Goal: Task Accomplishment & Management: Use online tool/utility

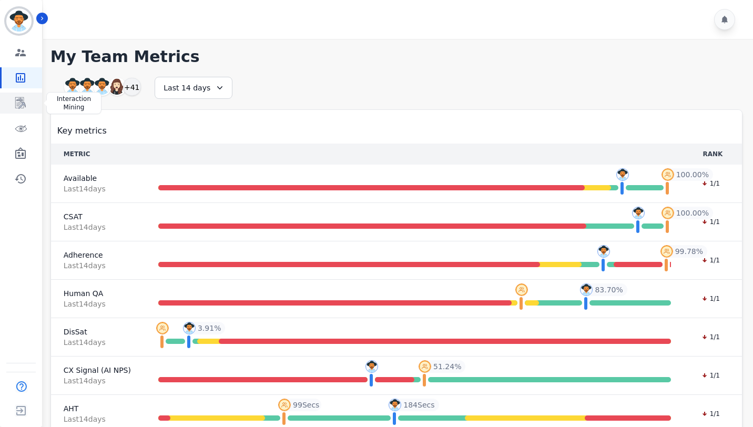
click at [19, 103] on icon "Sidebar" at bounding box center [20, 103] width 13 height 13
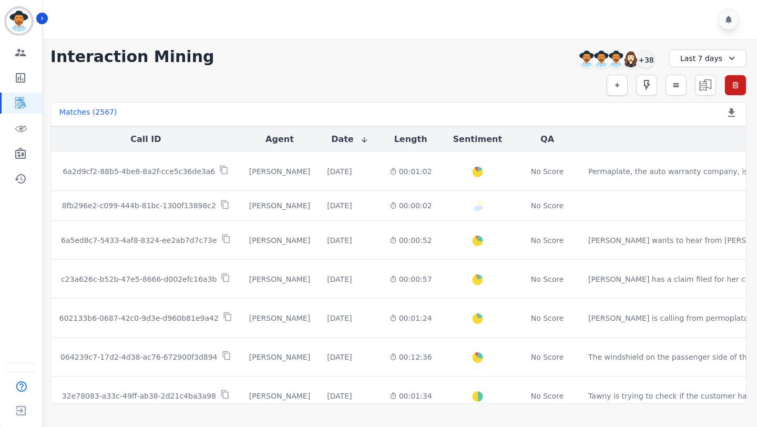
click at [612, 85] on button "button" at bounding box center [617, 85] width 21 height 21
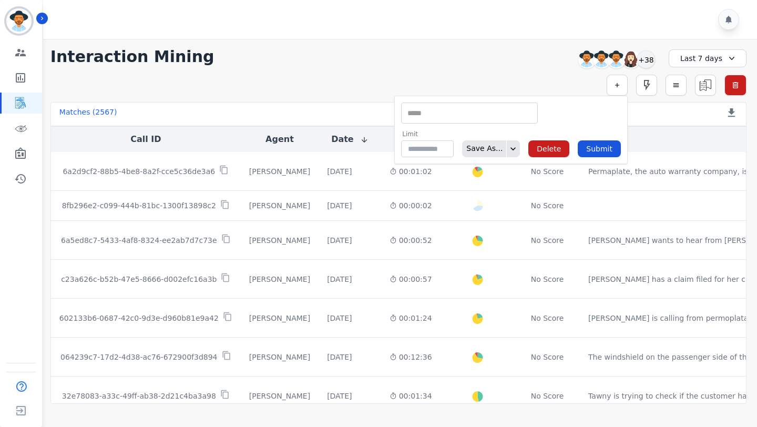
click at [451, 117] on input "selected options" at bounding box center [469, 113] width 131 height 11
type input "**"
click at [444, 141] on li "QA Scores" at bounding box center [470, 145] width 136 height 15
type input "**********"
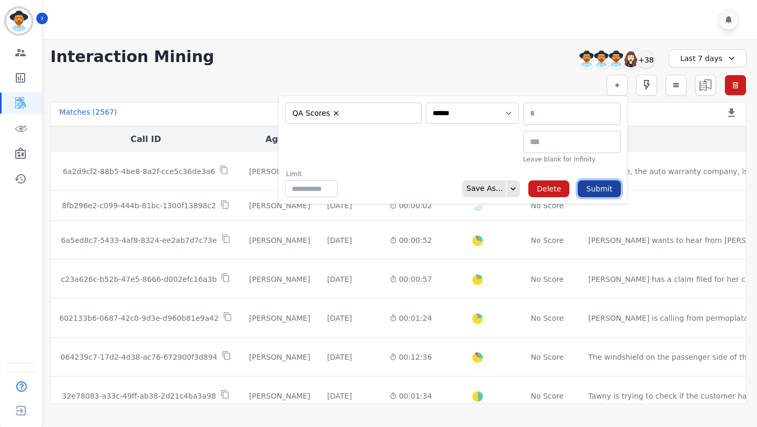
click at [599, 188] on button "Submit" at bounding box center [599, 188] width 43 height 17
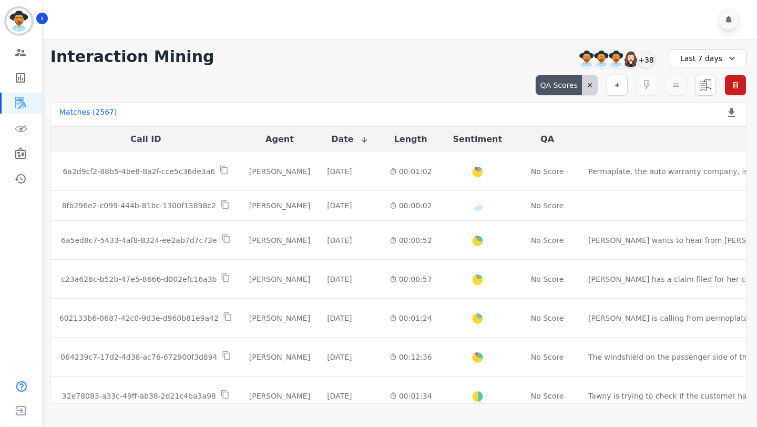
click at [575, 79] on div "QA Scores" at bounding box center [559, 85] width 46 height 20
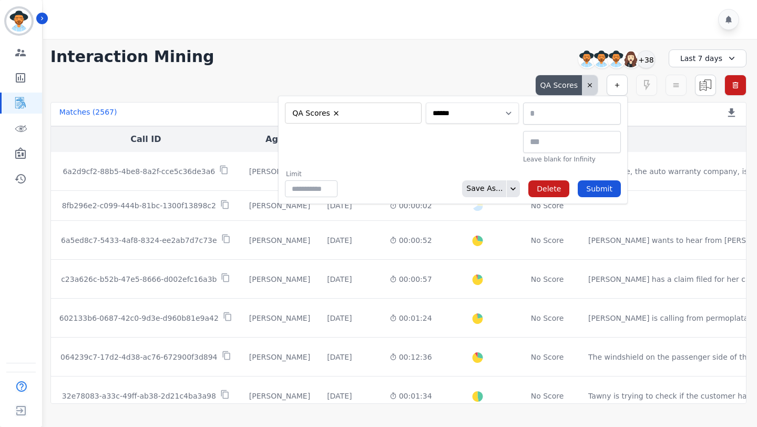
click at [472, 109] on select "**********" at bounding box center [472, 112] width 93 height 21
select select "******"
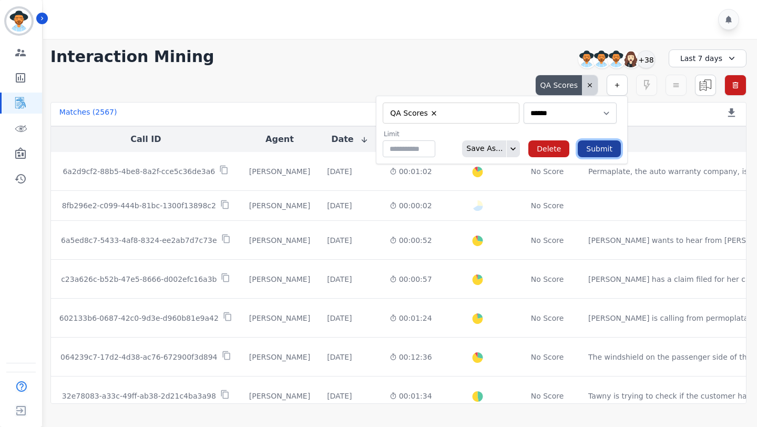
click at [596, 149] on button "Submit" at bounding box center [599, 148] width 43 height 17
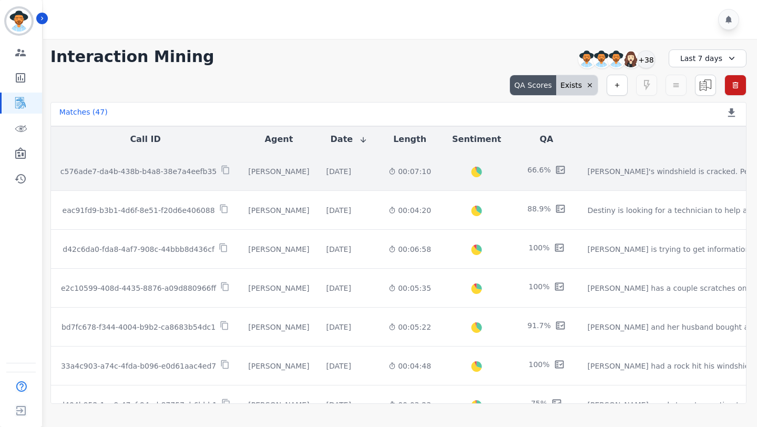
click at [263, 172] on div "[PERSON_NAME]" at bounding box center [278, 171] width 61 height 11
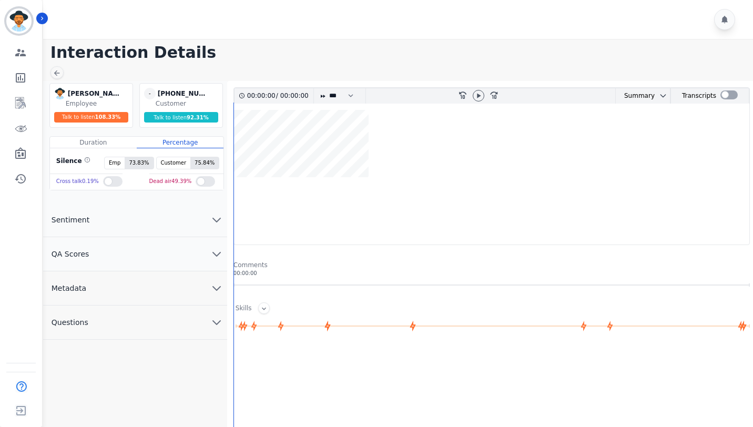
click at [94, 248] on button "QA Scores" at bounding box center [135, 254] width 184 height 34
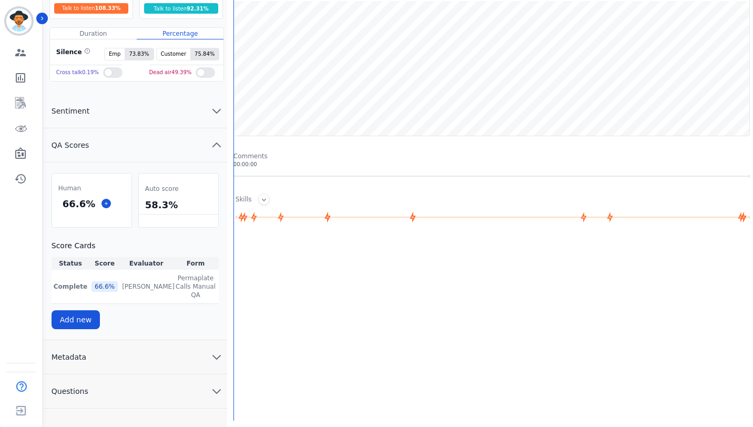
scroll to position [122, 0]
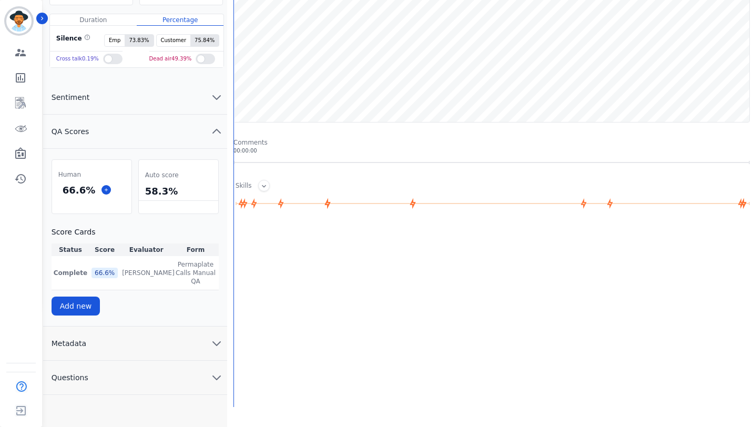
click at [85, 338] on span "Metadata" at bounding box center [69, 343] width 52 height 11
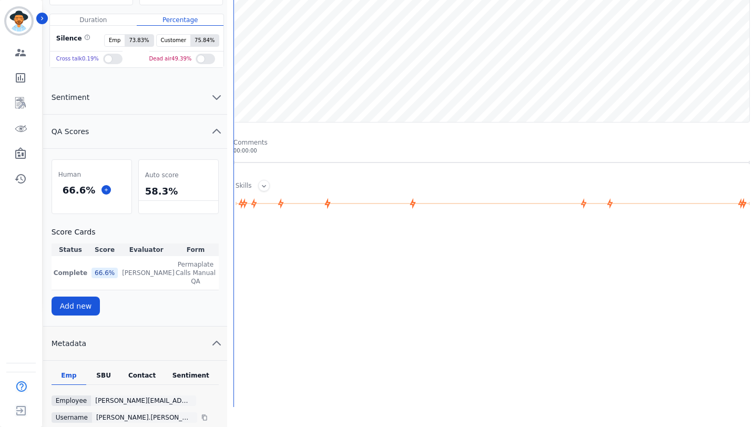
scroll to position [217, 0]
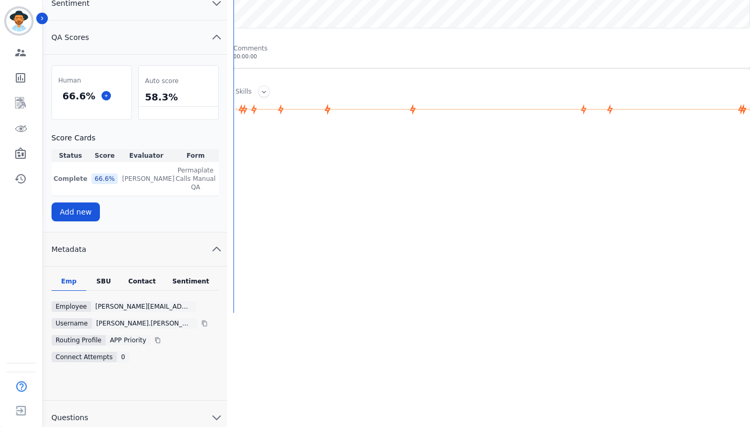
click at [142, 277] on div "Contact" at bounding box center [142, 284] width 42 height 14
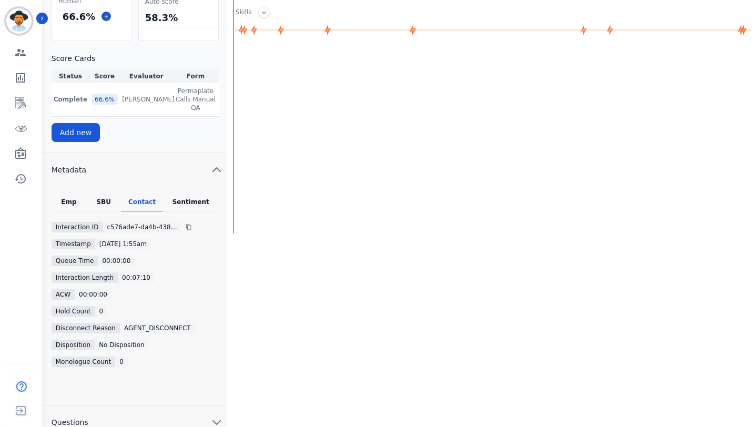
scroll to position [301, 0]
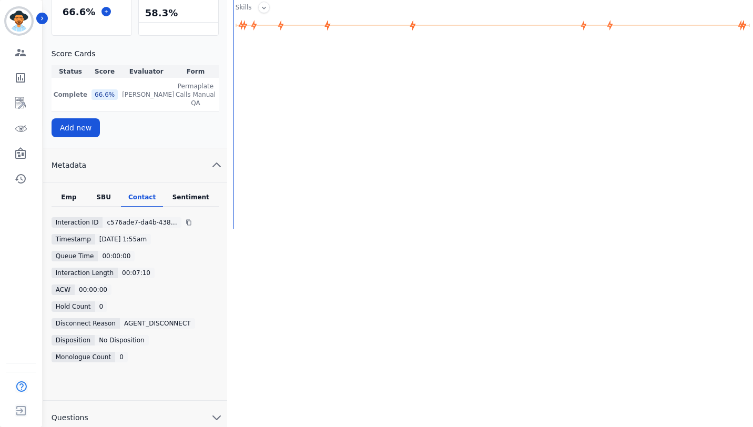
click at [186, 193] on div "Sentiment" at bounding box center [191, 200] width 56 height 14
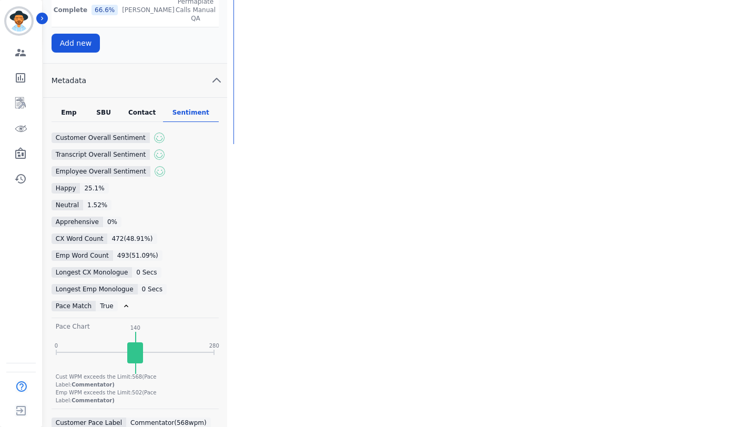
scroll to position [560, 0]
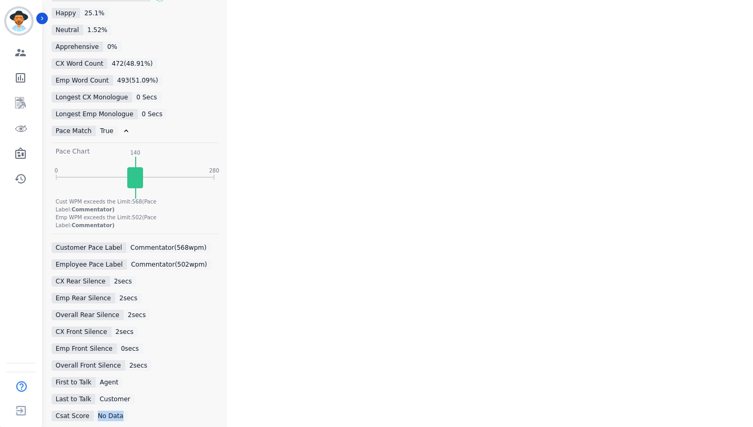
drag, startPoint x: 98, startPoint y: 391, endPoint x: 149, endPoint y: 391, distance: 51.0
click at [149, 411] on div "Csat Score No Data" at bounding box center [135, 416] width 167 height 11
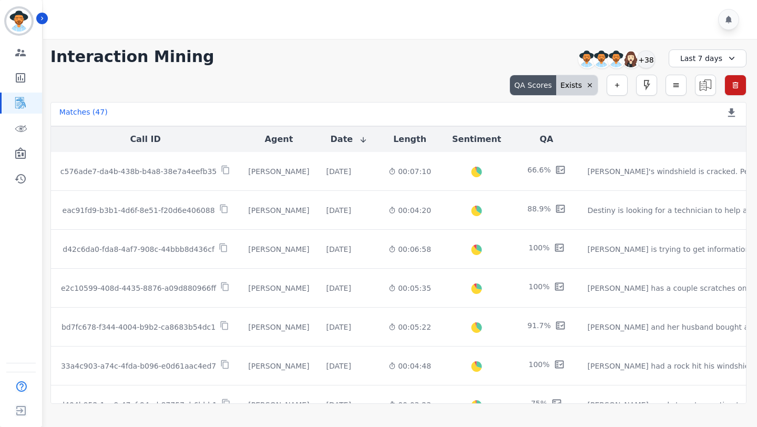
click at [586, 85] on icon at bounding box center [589, 84] width 7 height 7
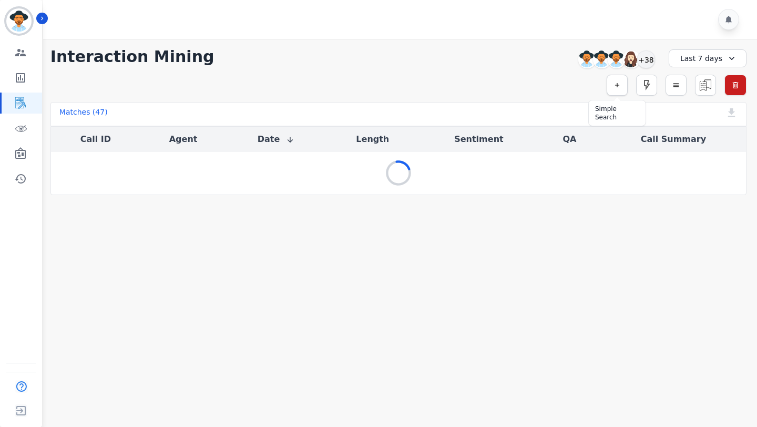
click at [613, 90] on button "button" at bounding box center [617, 85] width 21 height 21
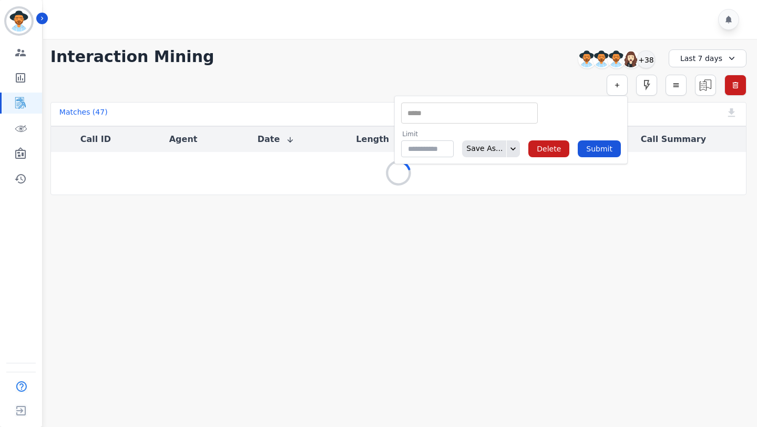
click at [427, 119] on div "** ACW (Sec) AGH_Lvl1 AGH_Lvl2 Emote: Apprehensive % Silence Front (CX) CX Phon…" at bounding box center [469, 112] width 137 height 21
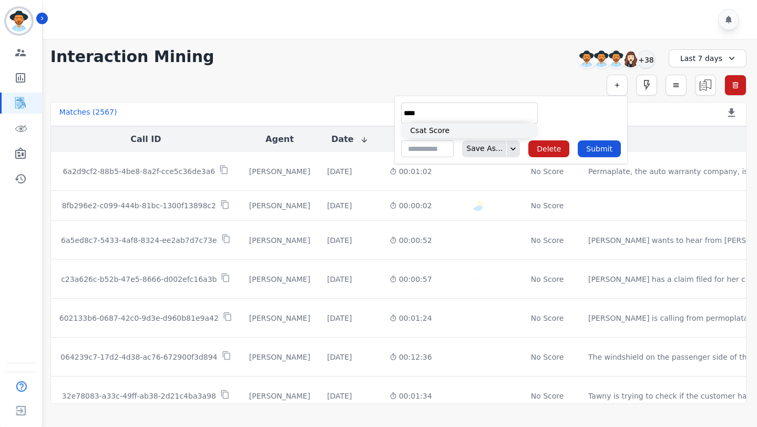
type input "****"
click at [449, 132] on li "Csat Score" at bounding box center [470, 130] width 136 height 15
type input "**********"
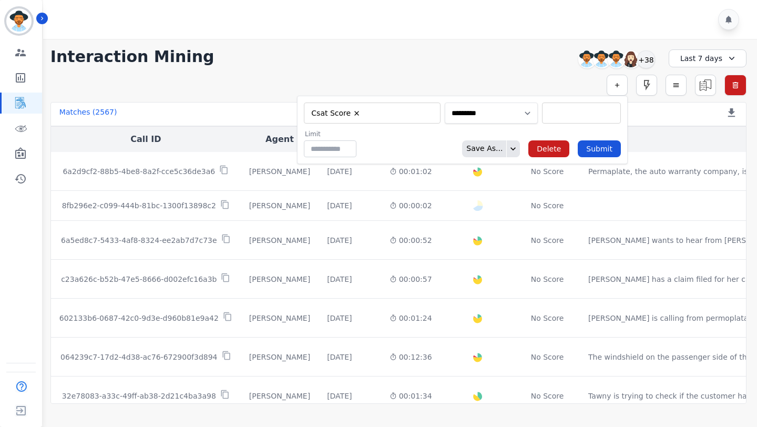
click at [470, 121] on select "**********" at bounding box center [491, 112] width 93 height 21
select select "******"
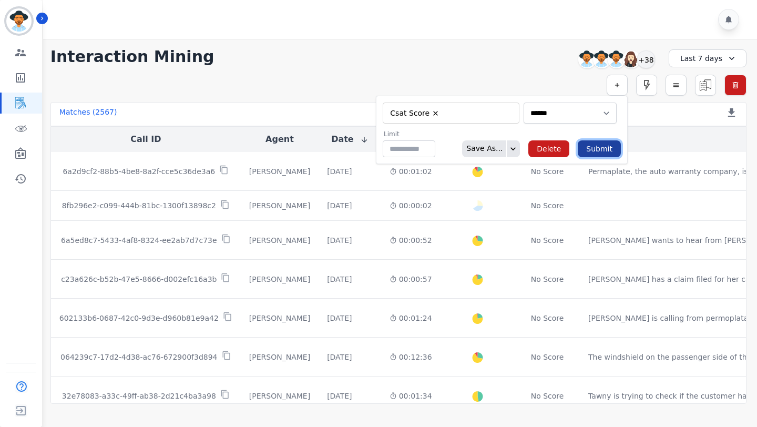
click at [604, 156] on button "Submit" at bounding box center [599, 148] width 43 height 17
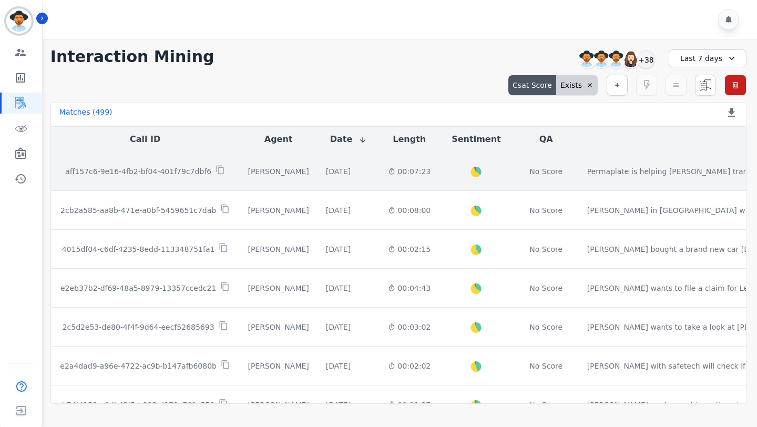
drag, startPoint x: 604, startPoint y: 156, endPoint x: 583, endPoint y: 185, distance: 36.2
click at [579, 185] on td "No Score" at bounding box center [546, 171] width 65 height 39
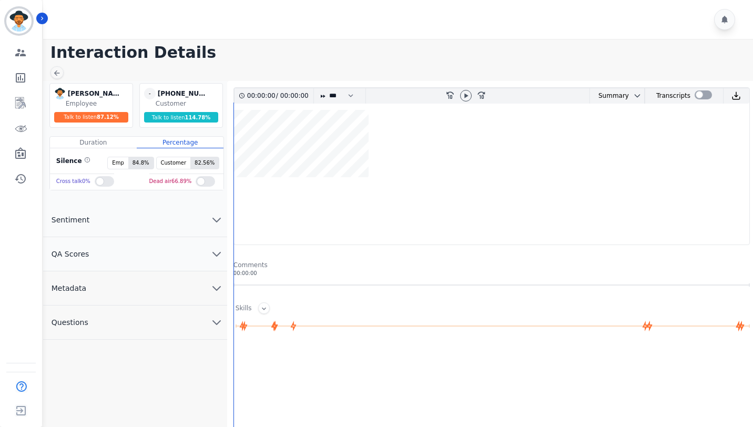
drag, startPoint x: 583, startPoint y: 185, endPoint x: 124, endPoint y: 324, distance: 480.1
click at [124, 324] on button "Questions" at bounding box center [135, 322] width 184 height 34
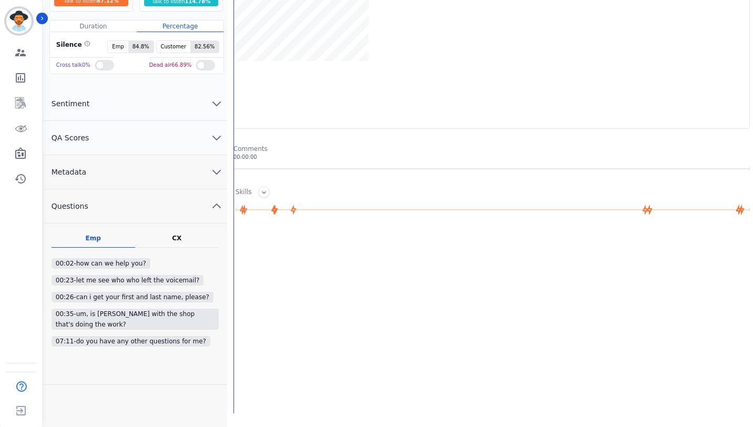
scroll to position [125, 0]
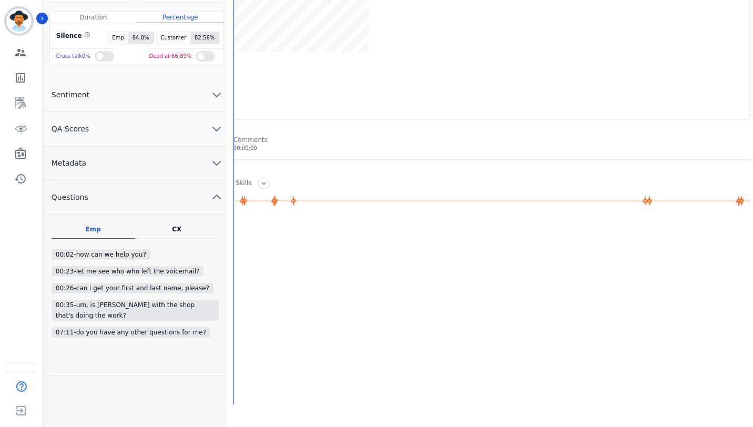
drag, startPoint x: 124, startPoint y: 324, endPoint x: 187, endPoint y: 166, distance: 170.3
click at [187, 166] on button "Metadata" at bounding box center [135, 163] width 184 height 34
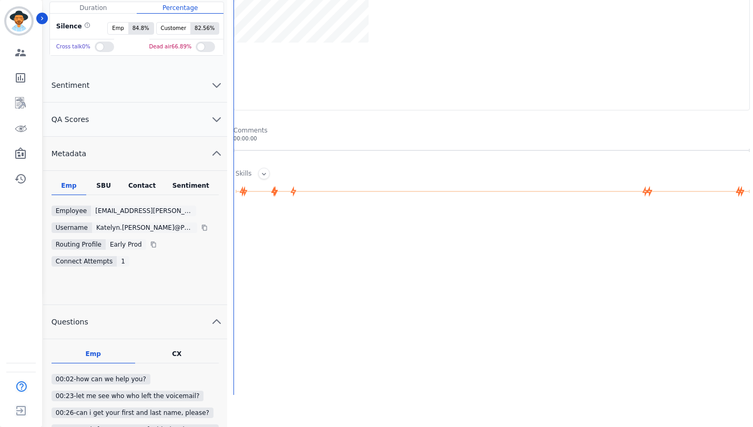
scroll to position [209, 0]
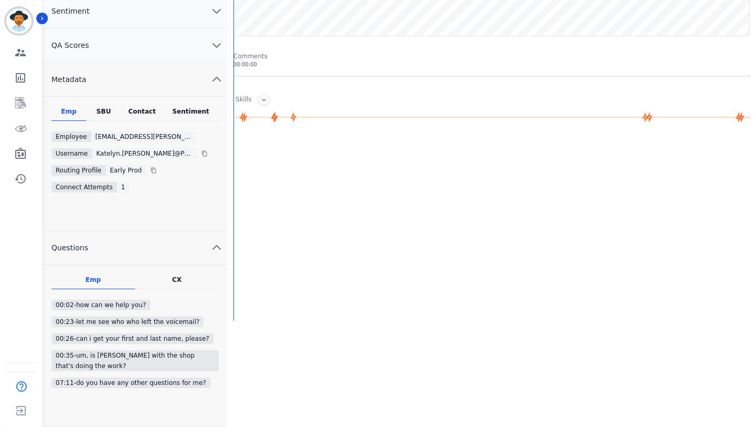
click at [189, 118] on div "Sentiment" at bounding box center [191, 114] width 56 height 14
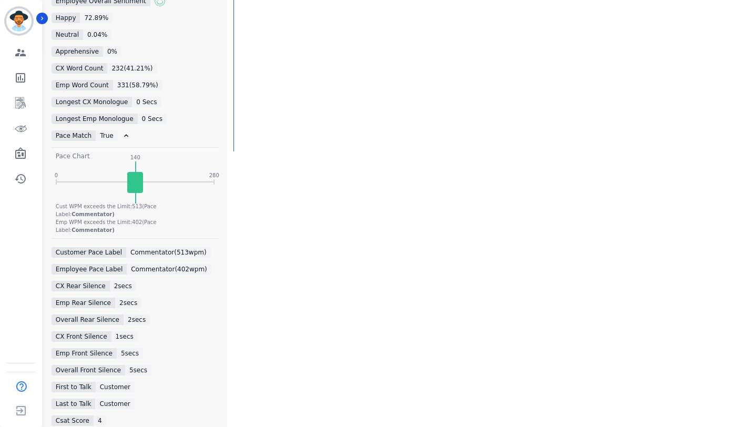
scroll to position [387, 0]
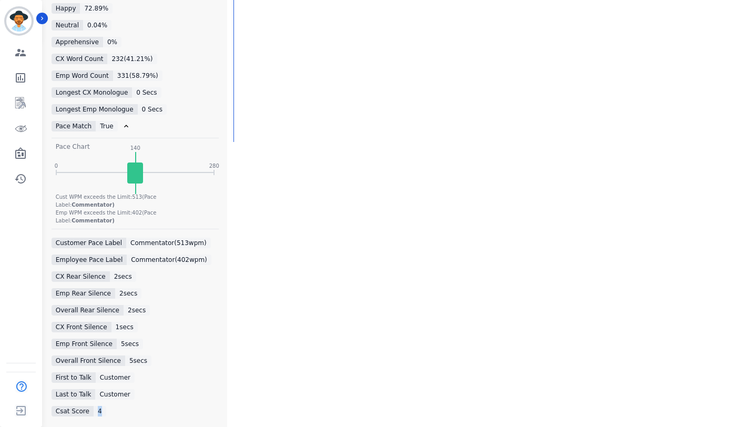
drag, startPoint x: 187, startPoint y: 166, endPoint x: 114, endPoint y: 396, distance: 241.0
click at [114, 406] on div "Csat Score 4" at bounding box center [135, 411] width 167 height 11
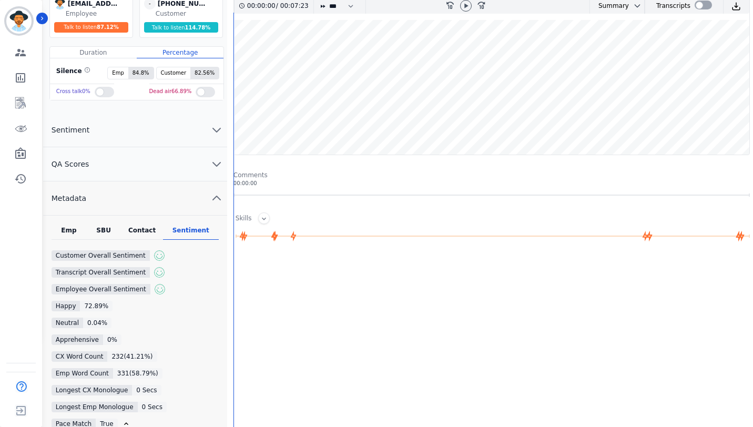
scroll to position [49, 0]
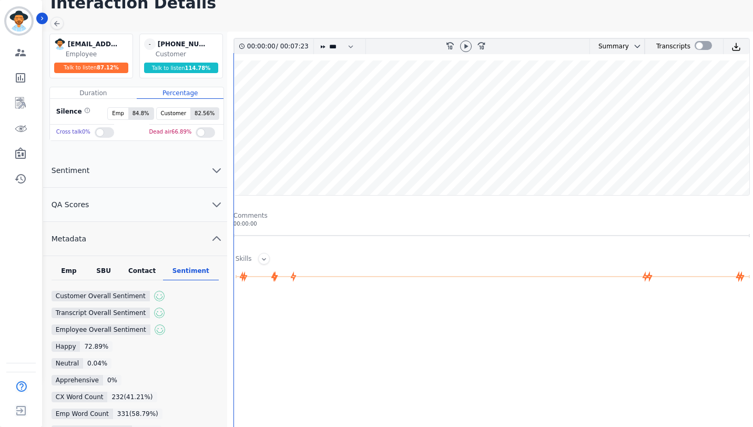
click at [464, 48] on icon at bounding box center [466, 46] width 8 height 8
drag, startPoint x: 114, startPoint y: 396, endPoint x: 702, endPoint y: 48, distance: 683.4
click at [702, 48] on div at bounding box center [702, 45] width 17 height 9
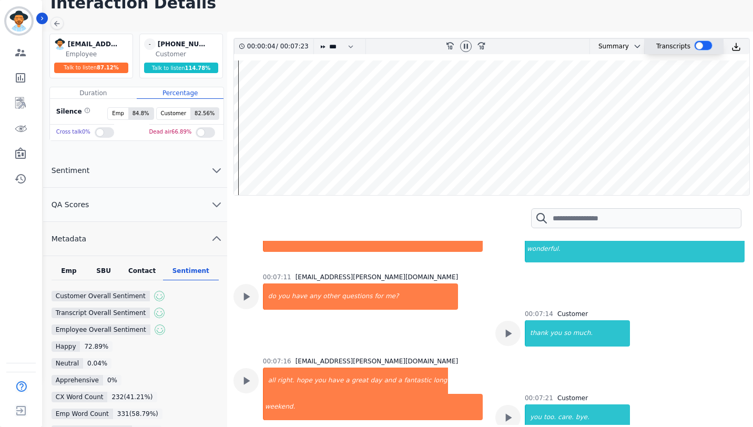
scroll to position [1401, 0]
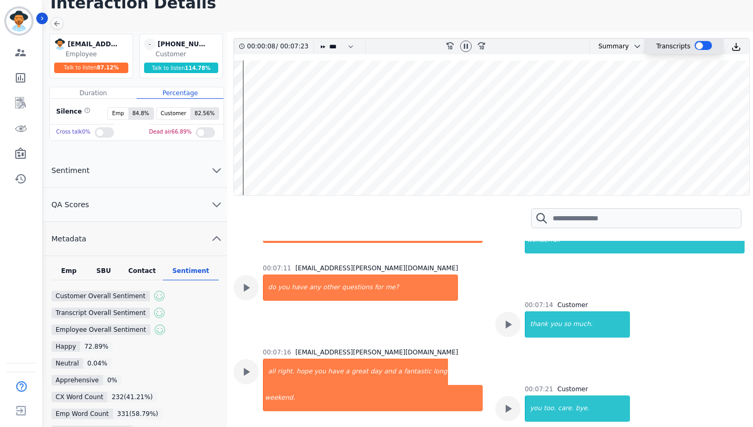
click at [740, 164] on wave at bounding box center [491, 127] width 515 height 135
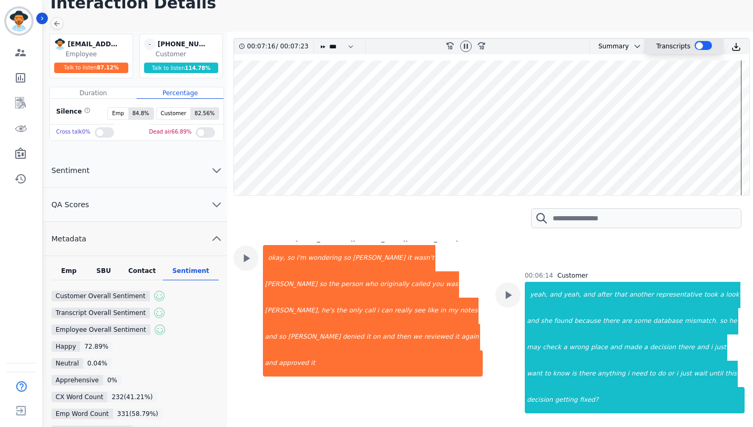
scroll to position [994, 0]
click at [743, 163] on wave at bounding box center [491, 127] width 515 height 135
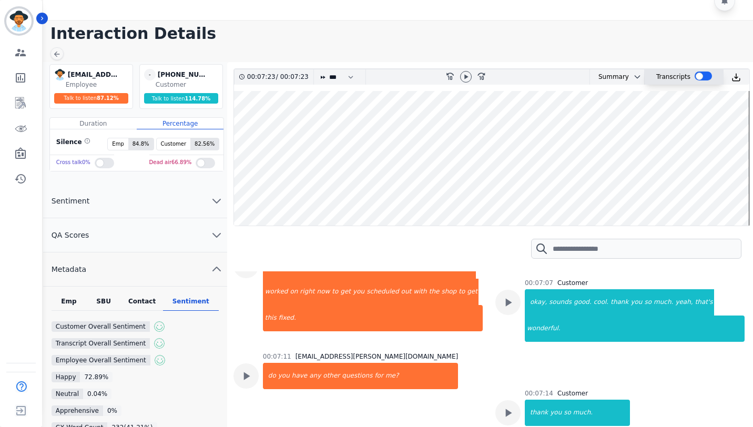
scroll to position [1336, 0]
